Goal: Find contact information: Find contact information

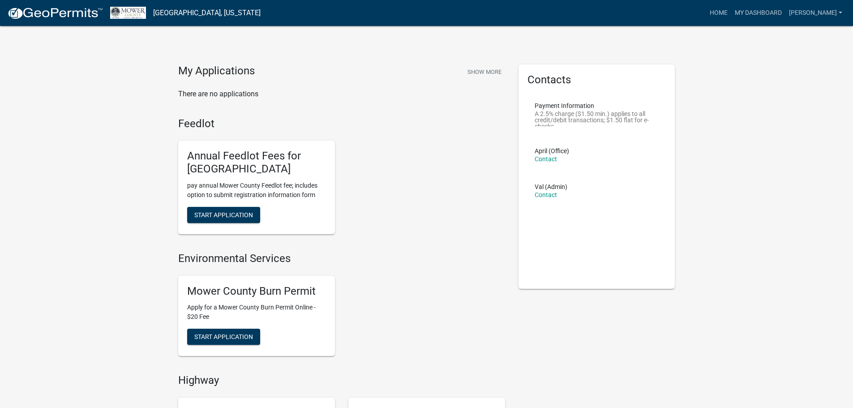
click at [597, 114] on p "A 2.5% charge ($1.50 min.) applies to all credit/debit transactions; $1.50 flat…" at bounding box center [597, 119] width 125 height 16
click at [492, 69] on button "Show More" at bounding box center [484, 72] width 41 height 15
click at [550, 159] on link "Contact" at bounding box center [546, 158] width 22 height 7
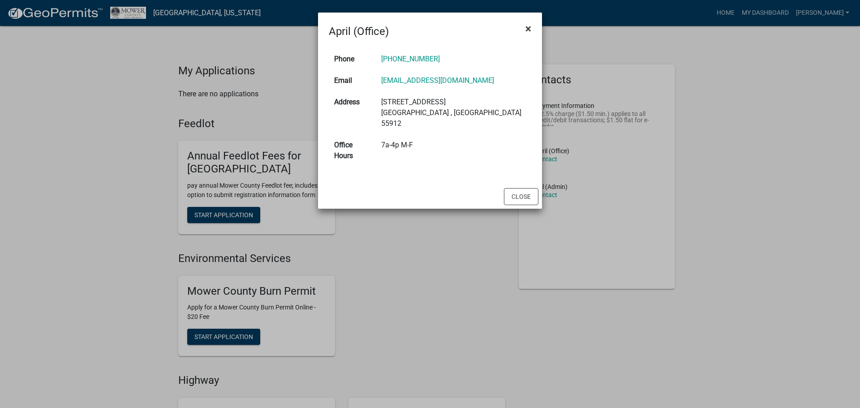
click at [530, 26] on span "×" at bounding box center [528, 28] width 6 height 13
